Goal: Task Accomplishment & Management: Manage account settings

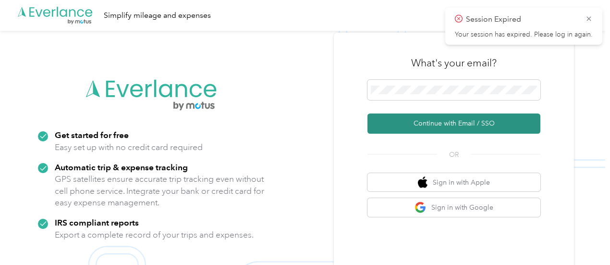
click at [438, 126] on button "Continue with Email / SSO" at bounding box center [454, 123] width 173 height 20
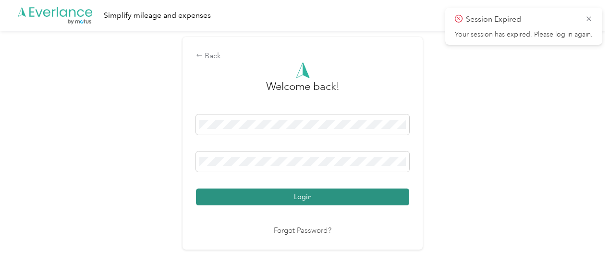
click at [278, 197] on button "Login" at bounding box center [302, 196] width 213 height 17
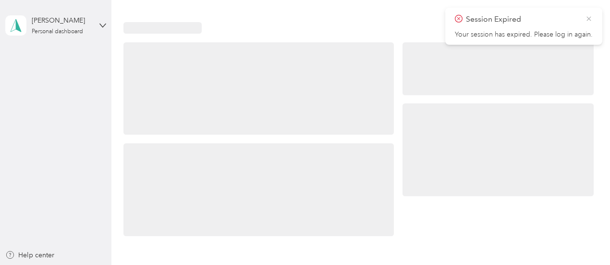
click at [591, 20] on icon at bounding box center [589, 18] width 4 height 4
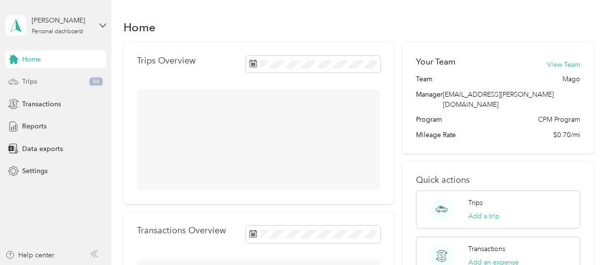
click at [40, 74] on div "Trips 66" at bounding box center [55, 81] width 101 height 17
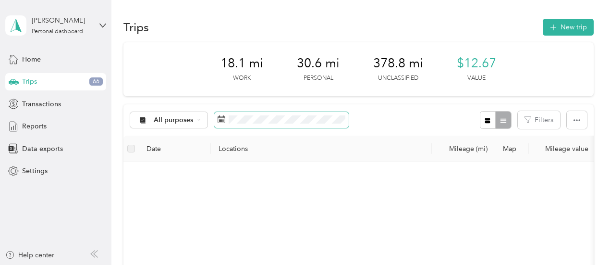
scroll to position [3, 0]
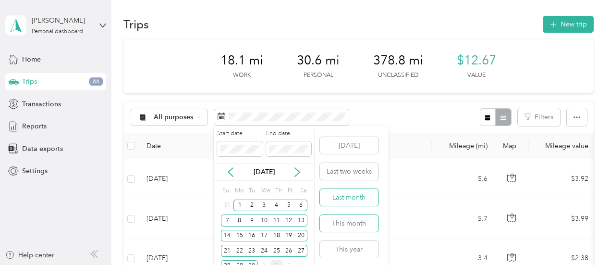
click at [353, 223] on button "This month" at bounding box center [349, 223] width 59 height 17
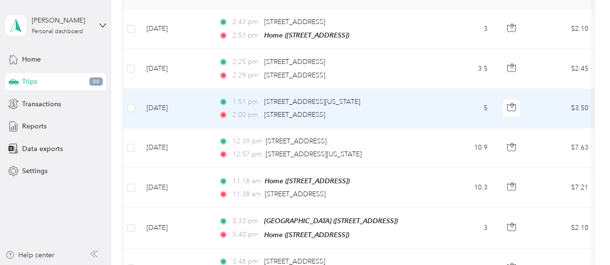
scroll to position [154, 0]
